Goal: Task Accomplishment & Management: Manage account settings

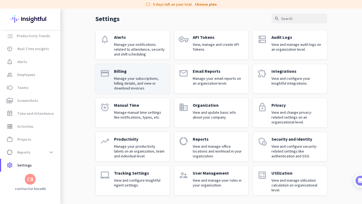
scroll to position [20, 0]
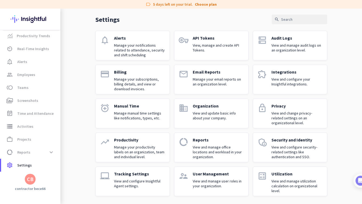
click at [146, 116] on p "Manage manual time settings like notifications, types, etc." at bounding box center [139, 116] width 51 height 10
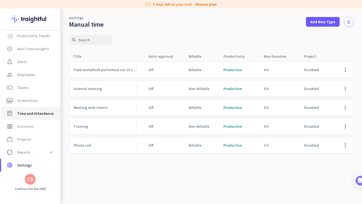
click at [43, 115] on span "Time and Attendance" at bounding box center [35, 113] width 36 height 6
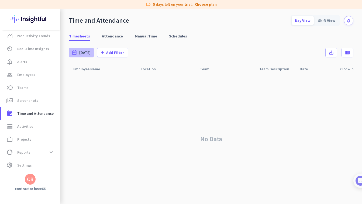
click at [84, 52] on span "[DATE]" at bounding box center [84, 52] width 11 height 5
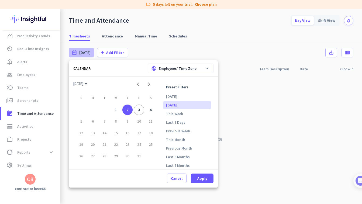
click at [132, 35] on div at bounding box center [181, 102] width 362 height 204
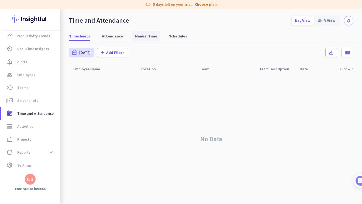
click at [139, 35] on span "Manual Time" at bounding box center [146, 35] width 22 height 5
type input "[DATE] - [DATE]"
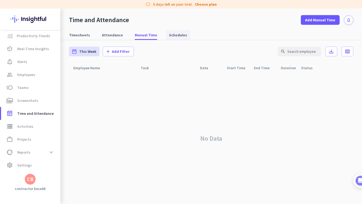
click at [178, 39] on span "Schedules" at bounding box center [178, 35] width 18 height 10
type input "[DATE] - [DATE]"
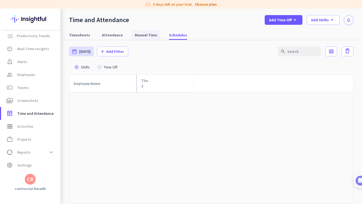
click at [141, 37] on span "Manual Time" at bounding box center [146, 34] width 22 height 5
type input "[DATE] - [DATE]"
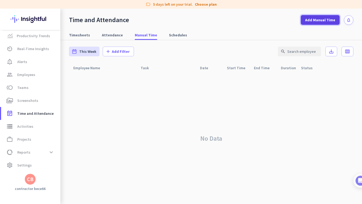
click at [318, 22] on span "Add Manual Time" at bounding box center [320, 19] width 30 height 5
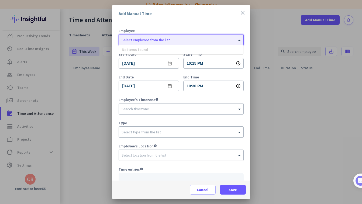
click at [191, 35] on div "Select employee from the list" at bounding box center [181, 40] width 125 height 11
click at [200, 44] on div "Select employee from the list" at bounding box center [181, 40] width 125 height 11
click at [242, 11] on icon "close" at bounding box center [242, 13] width 6 height 6
